Goal: Check status: Check status

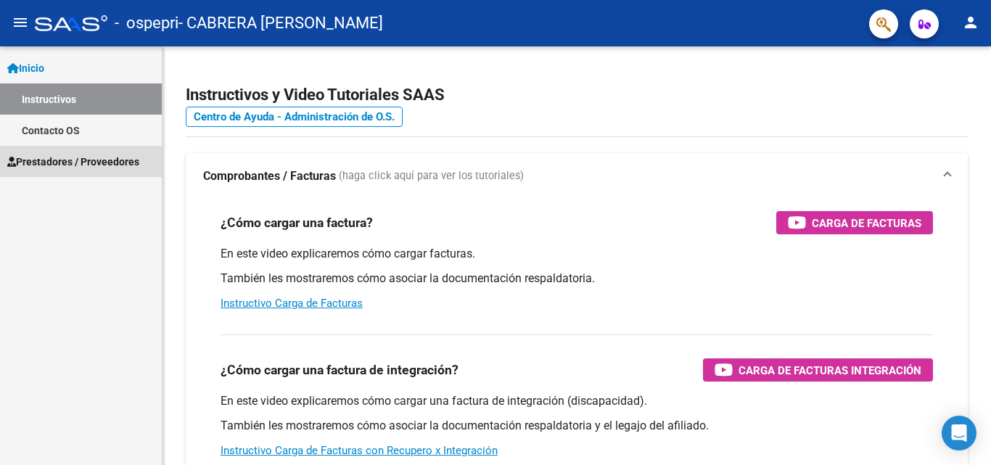
click at [103, 159] on span "Prestadores / Proveedores" at bounding box center [73, 162] width 132 height 16
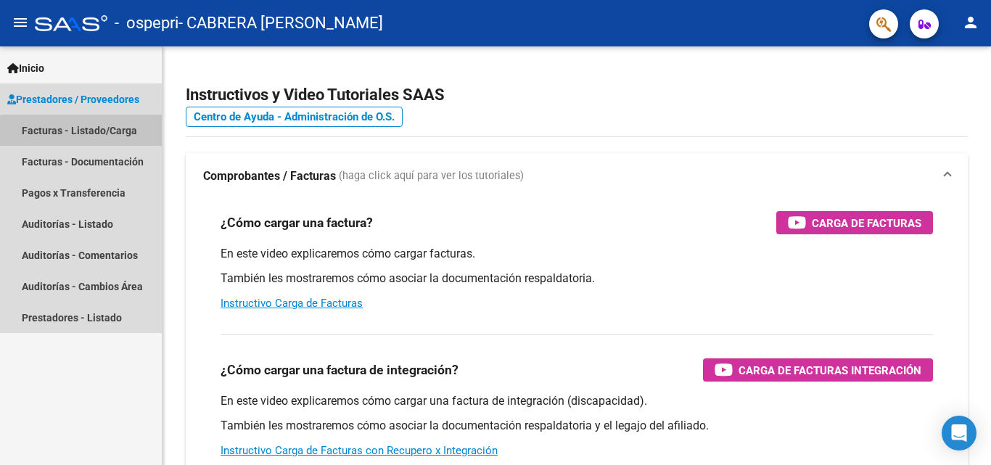
click at [92, 136] on link "Facturas - Listado/Carga" at bounding box center [81, 130] width 162 height 31
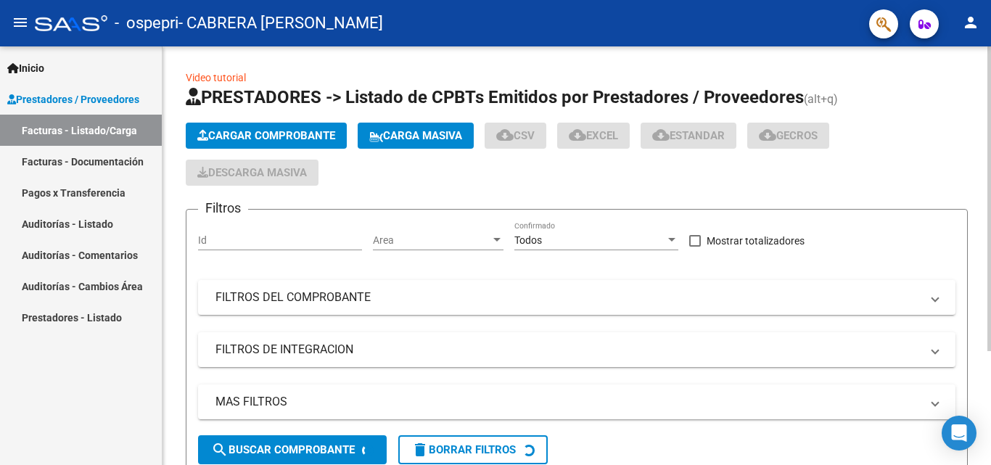
click at [990, 313] on div at bounding box center [989, 198] width 4 height 305
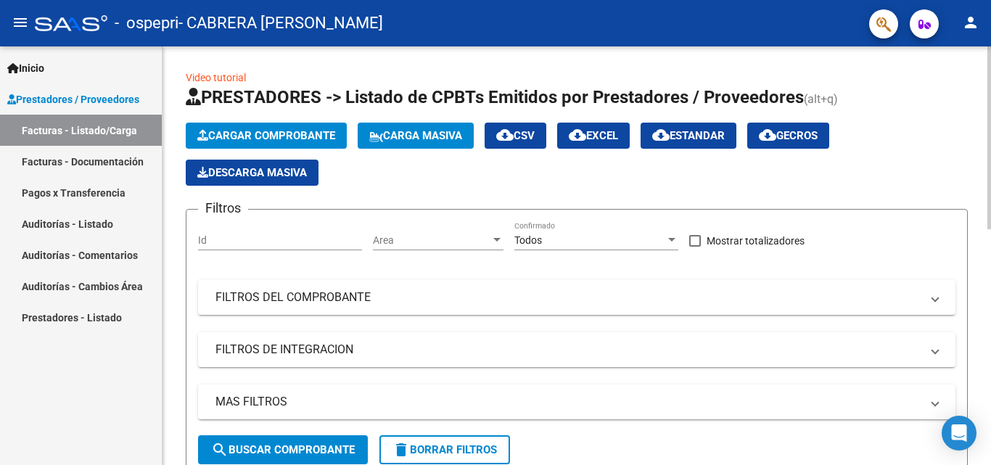
scroll to position [418, 0]
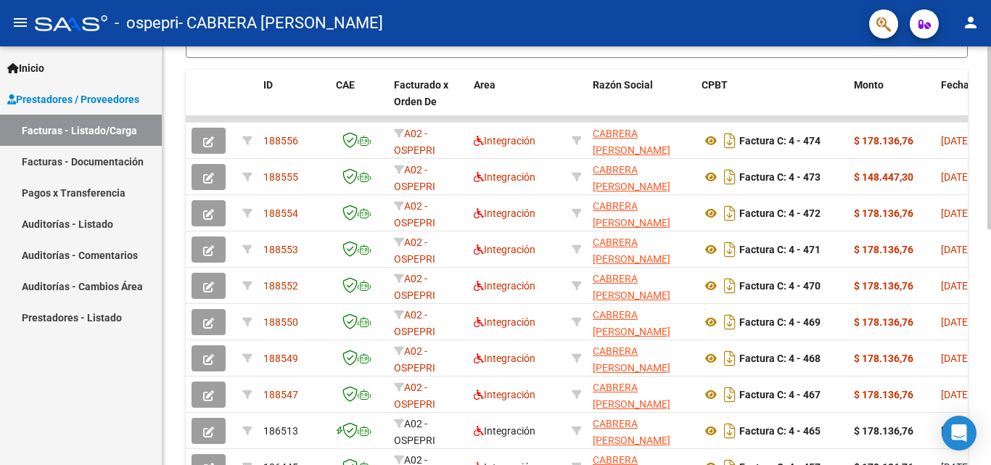
click at [990, 387] on div at bounding box center [989, 255] width 4 height 418
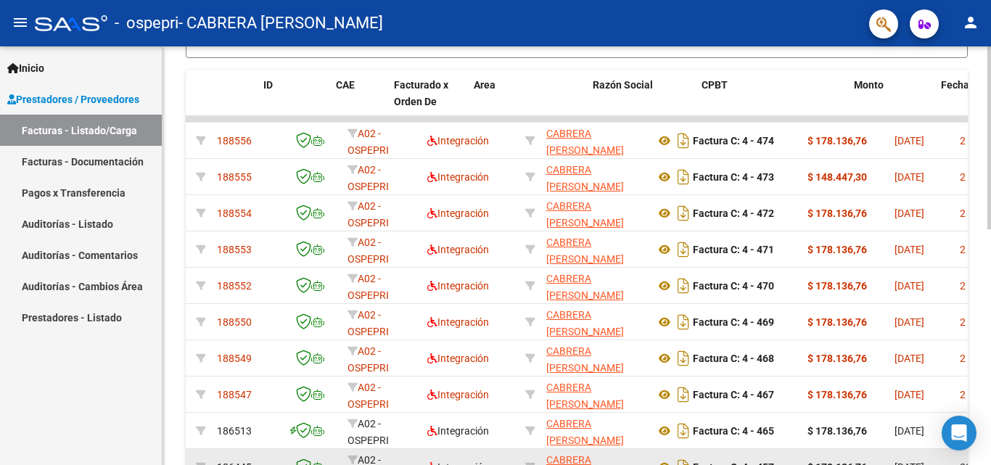
scroll to position [0, 0]
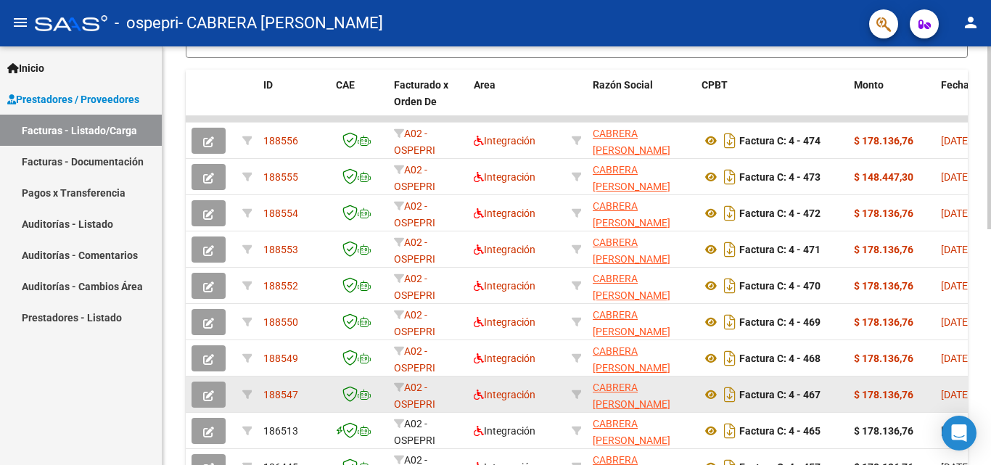
click at [285, 403] on datatable-body-cell "188547" at bounding box center [293, 394] width 73 height 36
click at [290, 394] on span "188547" at bounding box center [280, 395] width 35 height 12
click at [207, 399] on icon "button" at bounding box center [208, 395] width 11 height 11
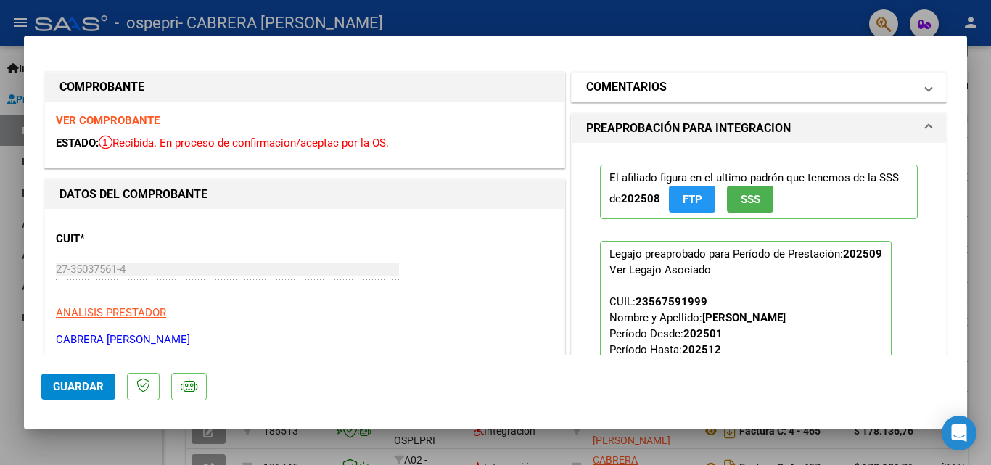
click at [756, 87] on mat-panel-title "COMENTARIOS" at bounding box center [750, 86] width 328 height 17
